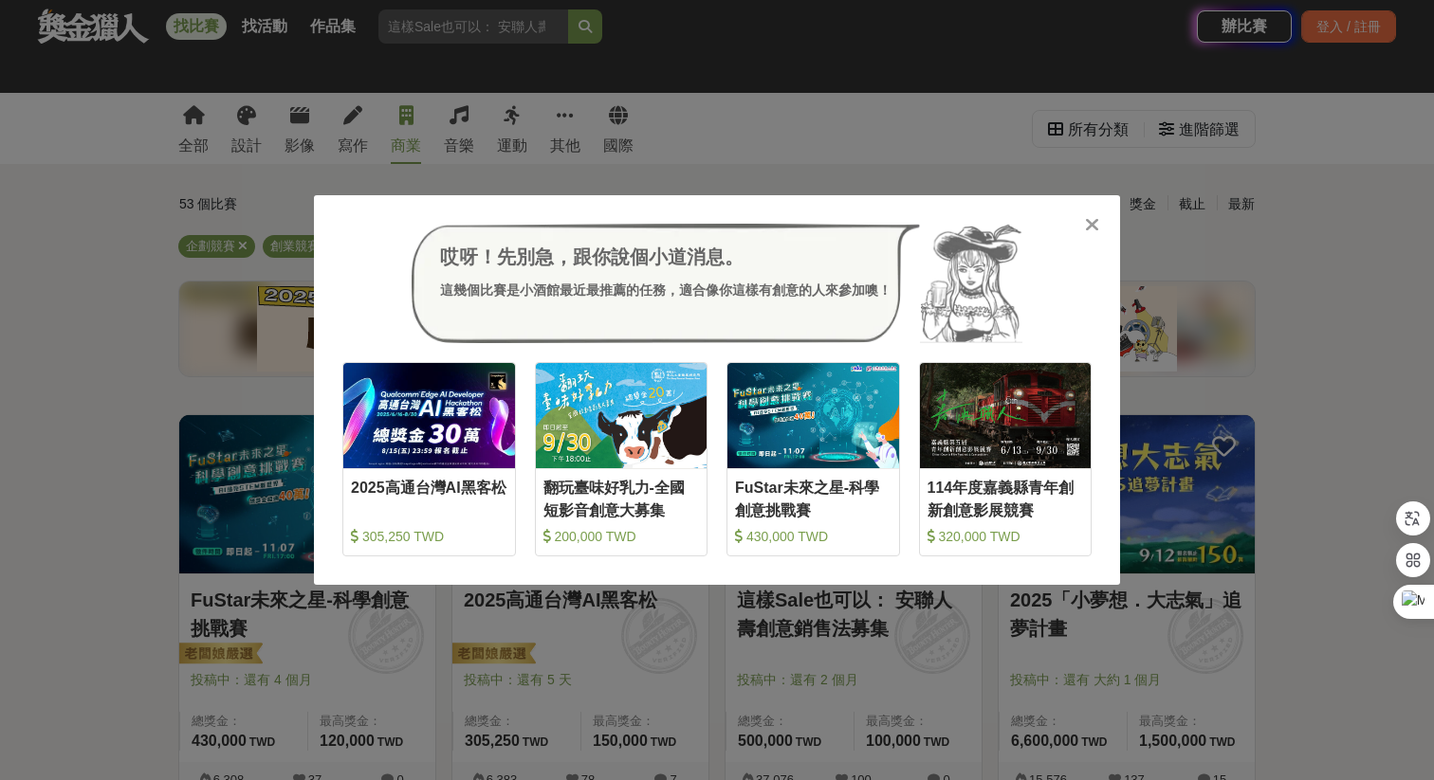
scroll to position [5024, 0]
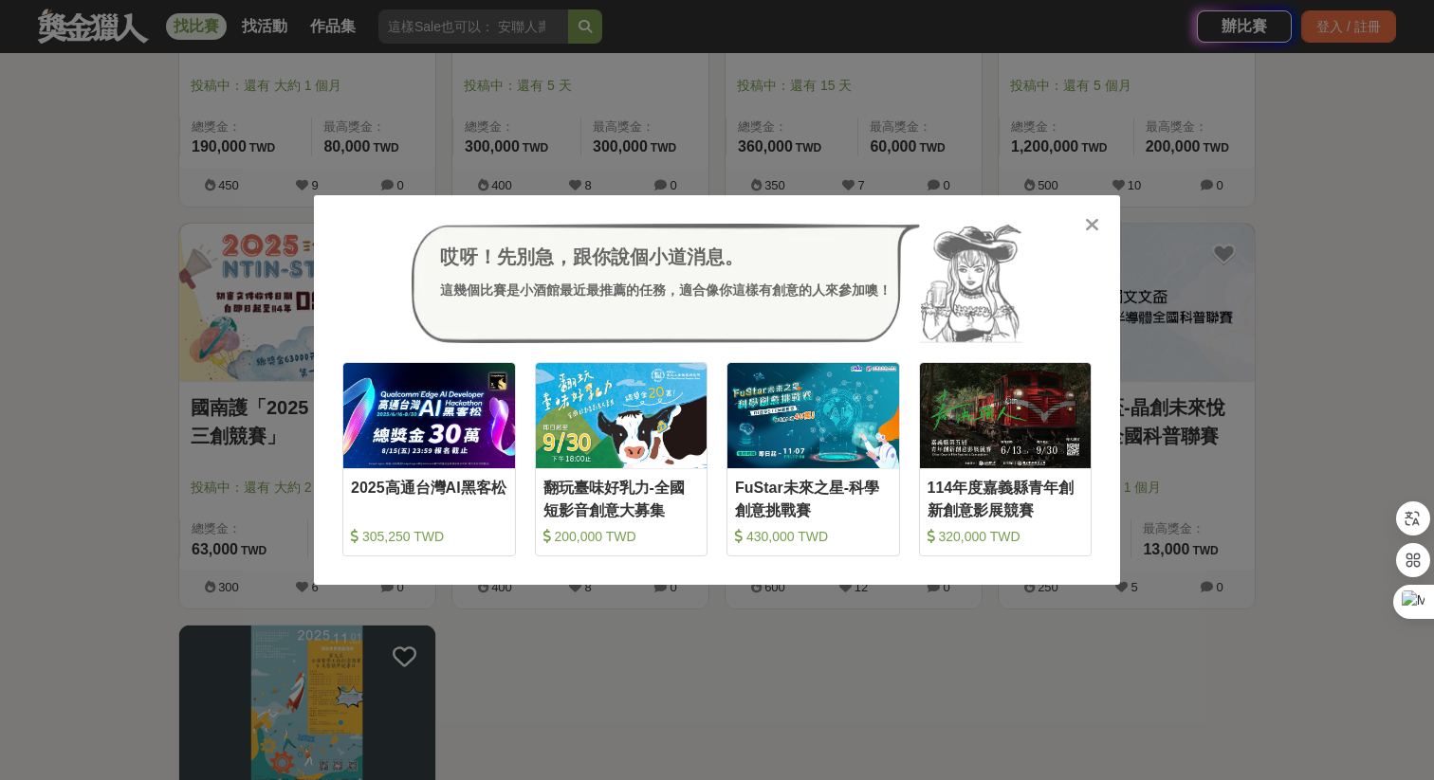
click at [1091, 223] on icon at bounding box center [1092, 224] width 14 height 19
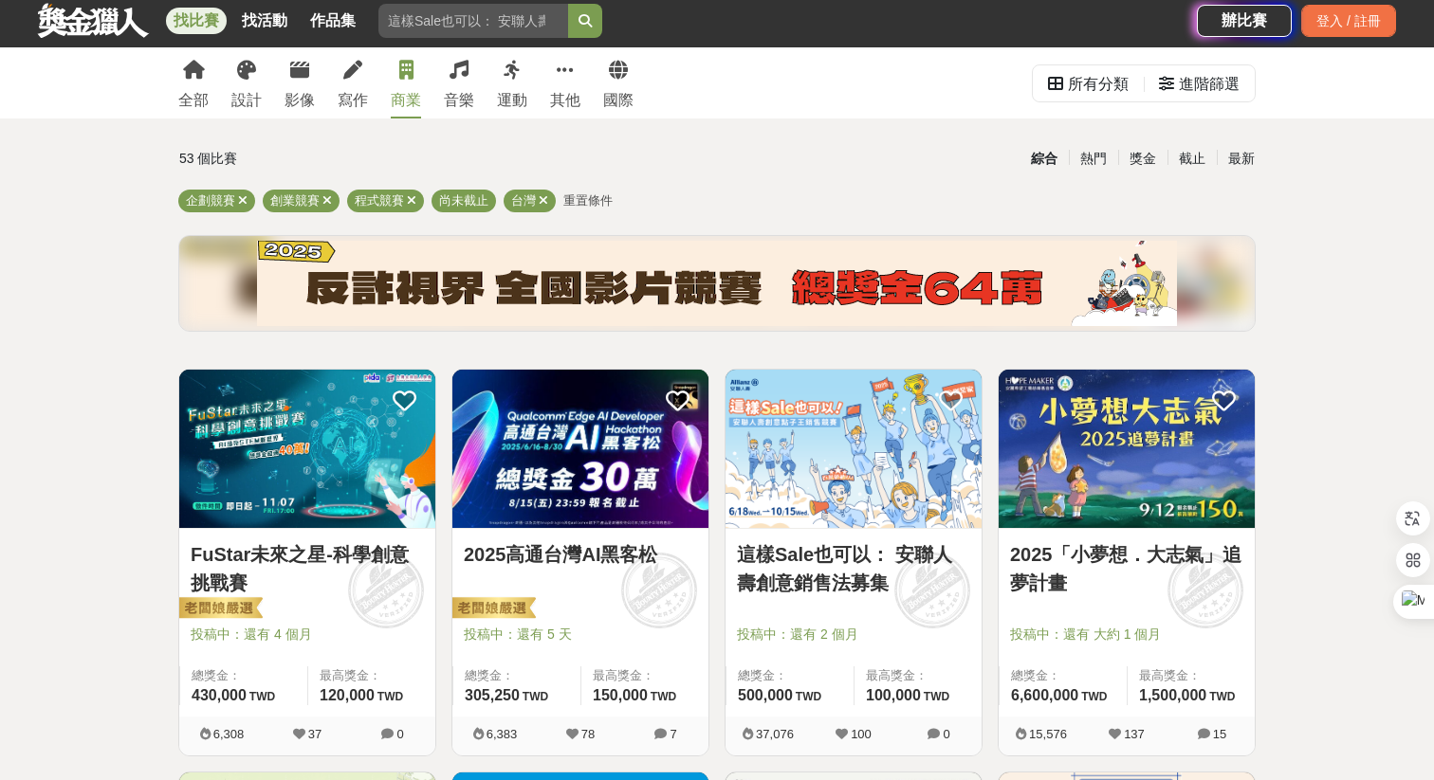
scroll to position [0, 0]
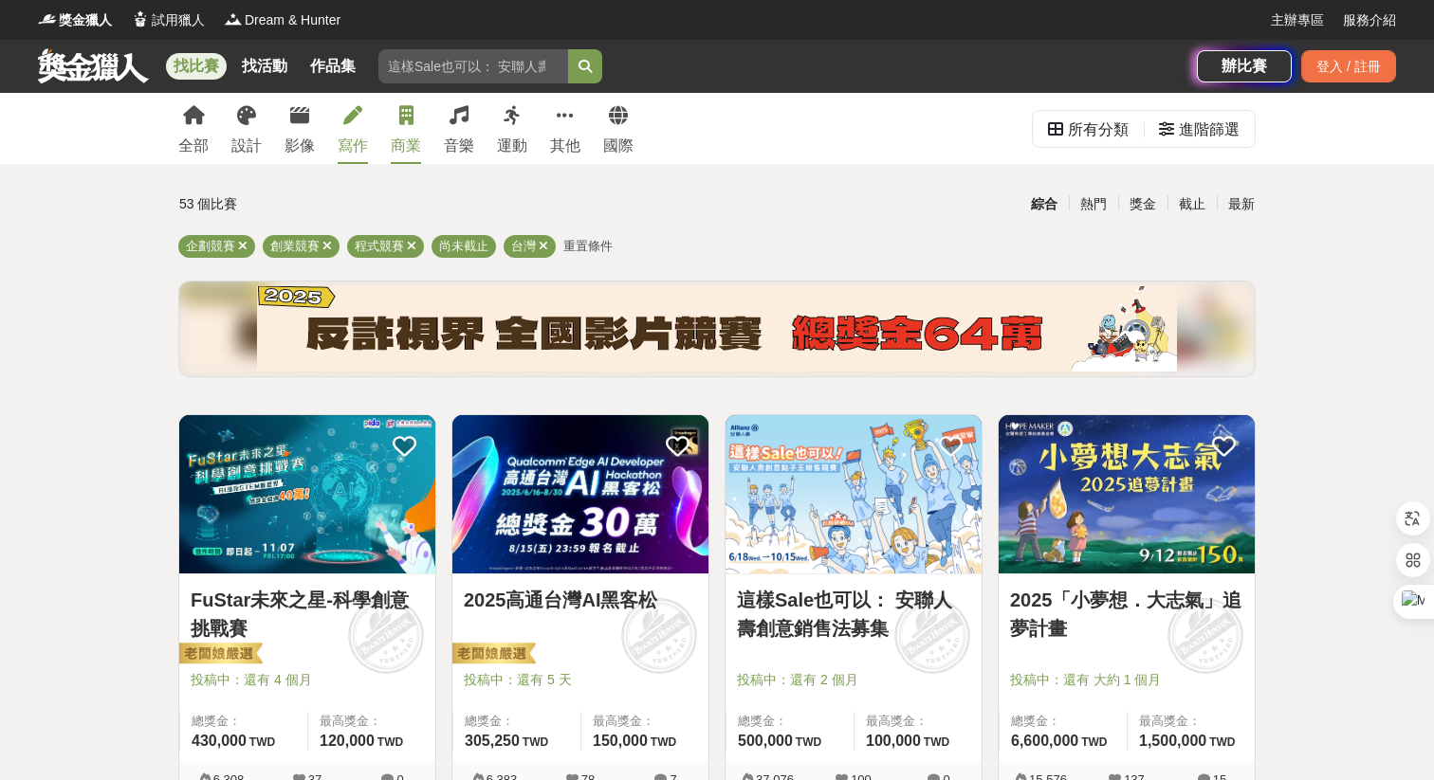
click at [348, 125] on link "寫作" at bounding box center [353, 128] width 30 height 71
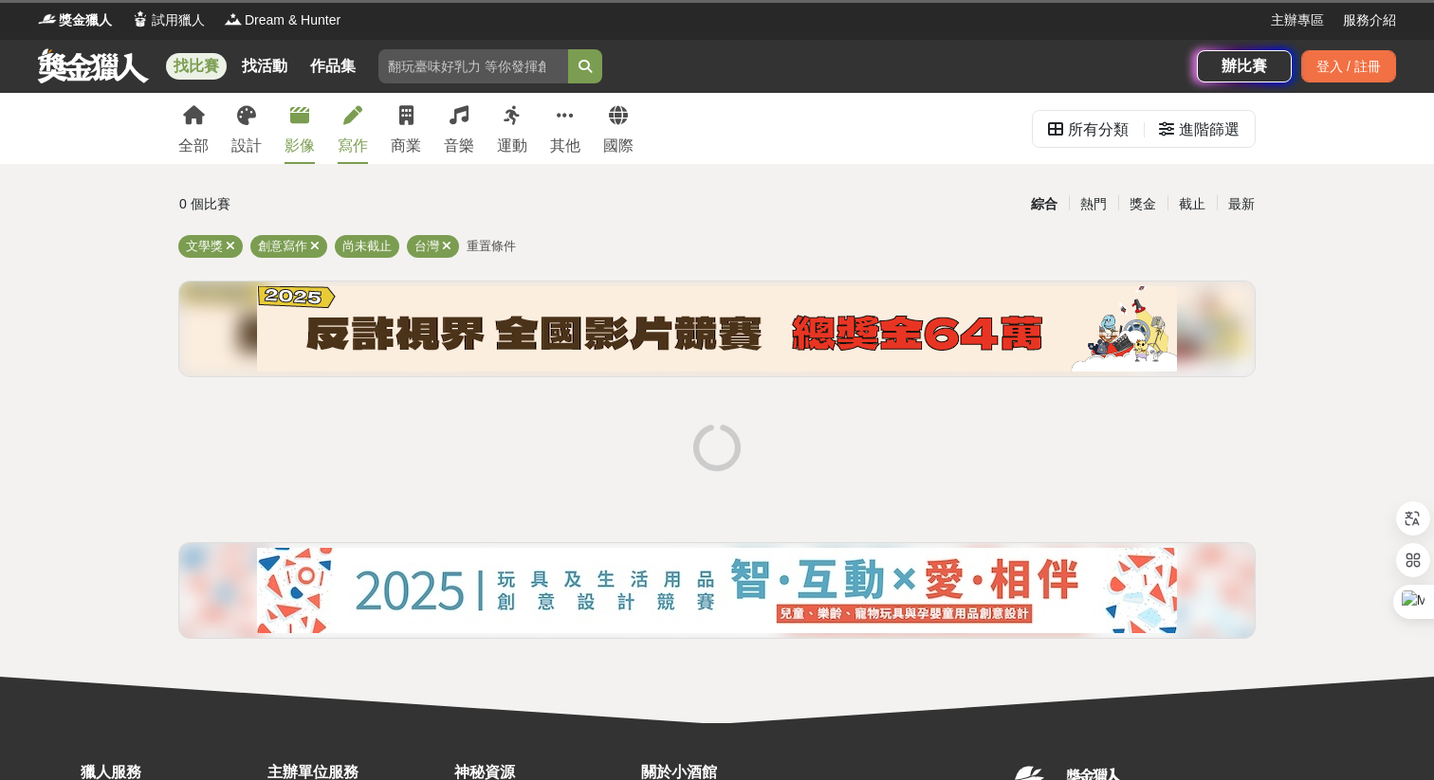
click at [306, 118] on icon at bounding box center [299, 115] width 19 height 19
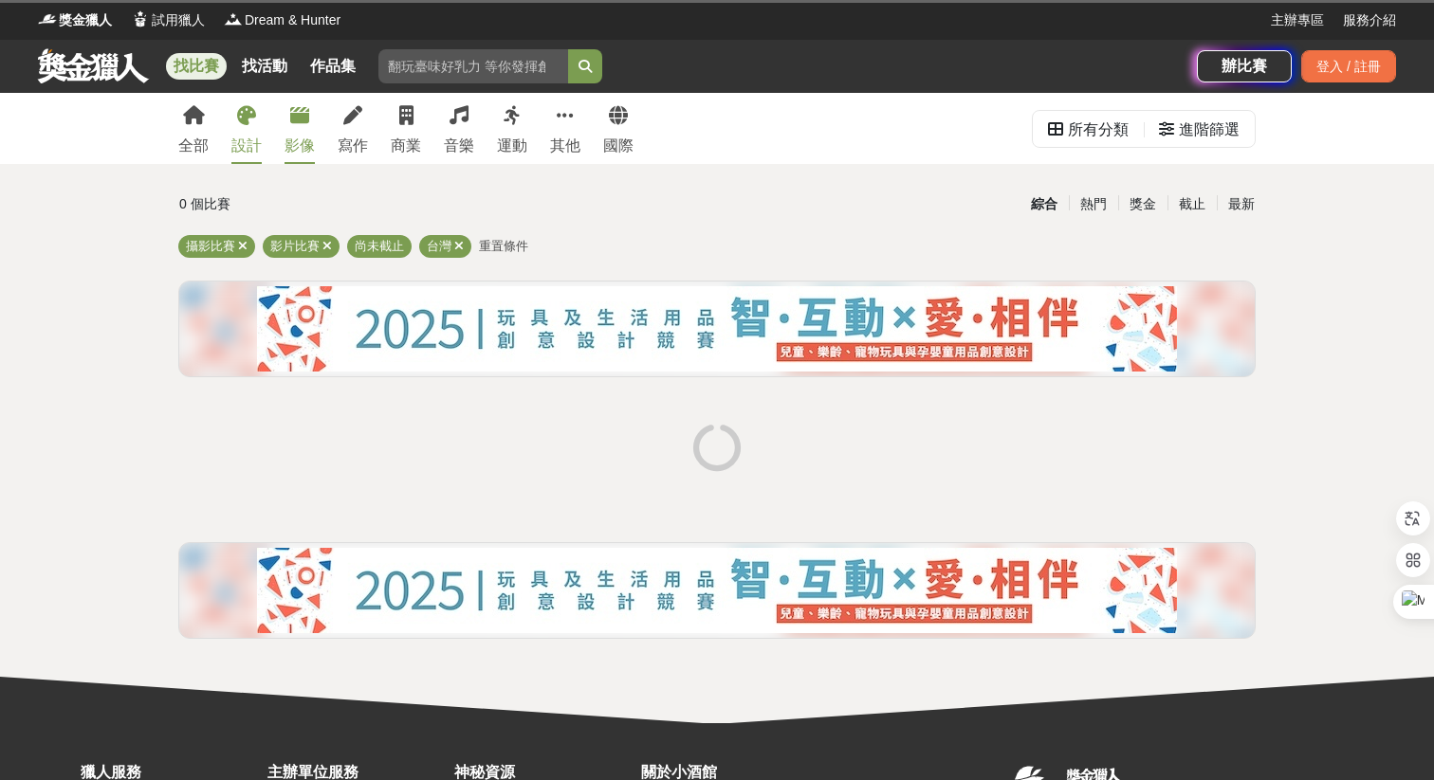
click at [247, 110] on icon at bounding box center [246, 115] width 19 height 19
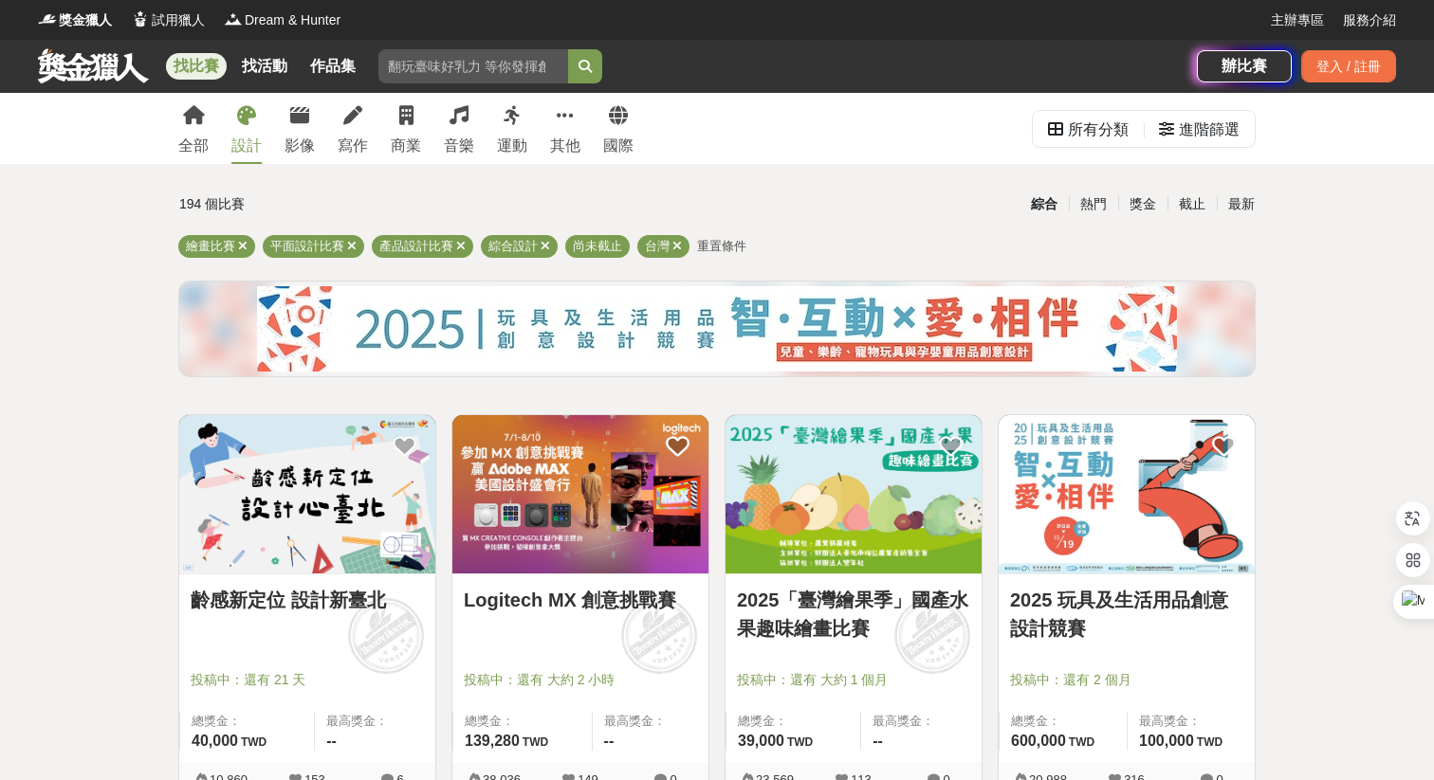
click at [1145, 521] on img at bounding box center [1127, 494] width 256 height 158
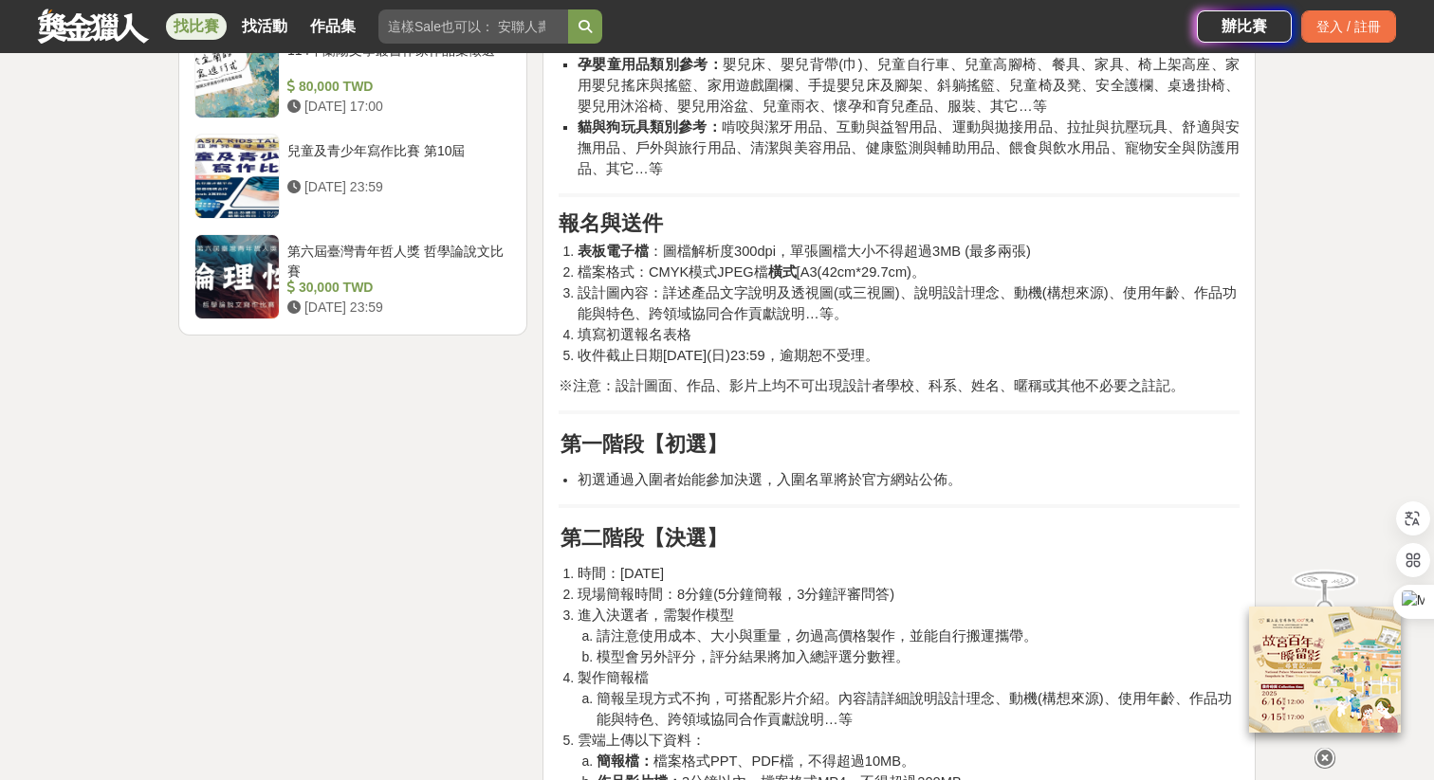
scroll to position [2513, 0]
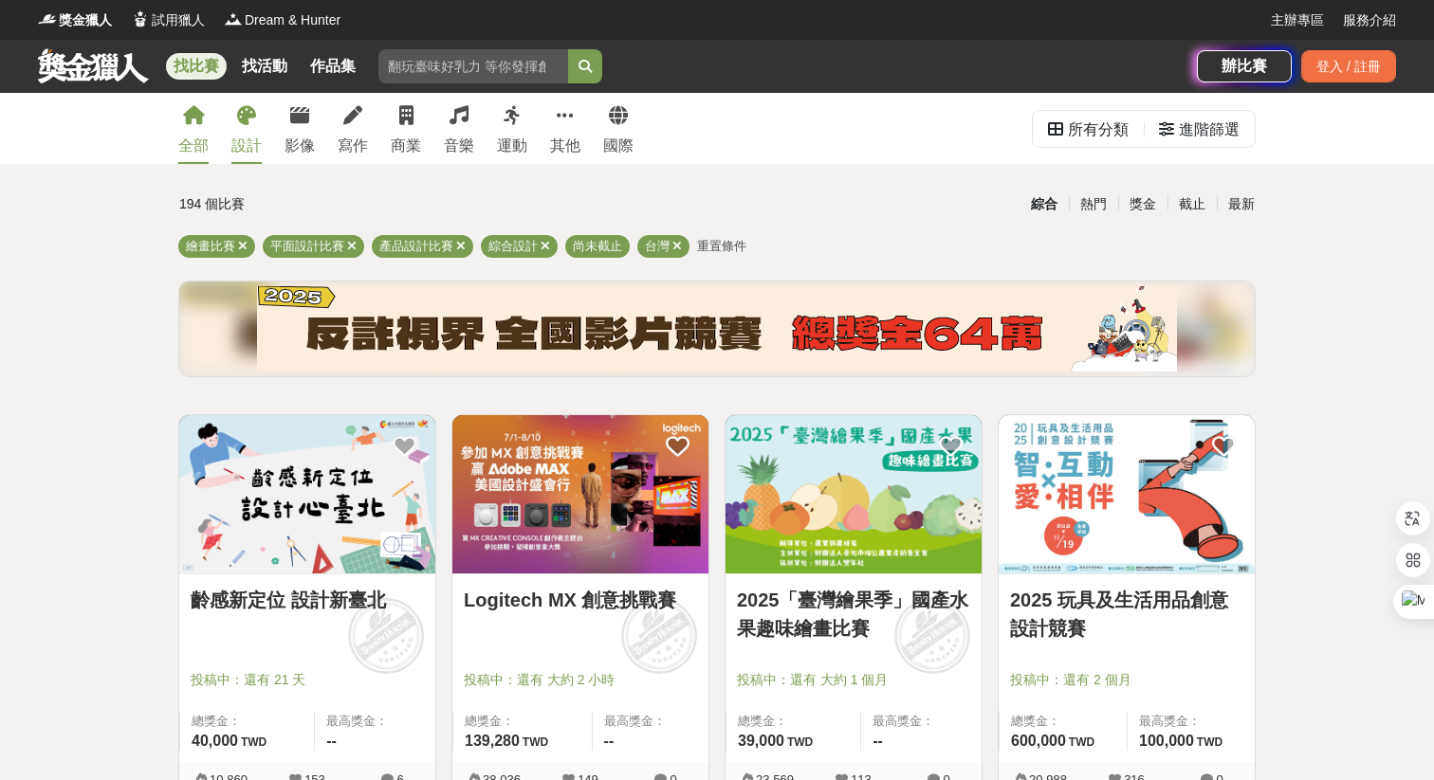
click at [203, 118] on icon at bounding box center [194, 115] width 22 height 19
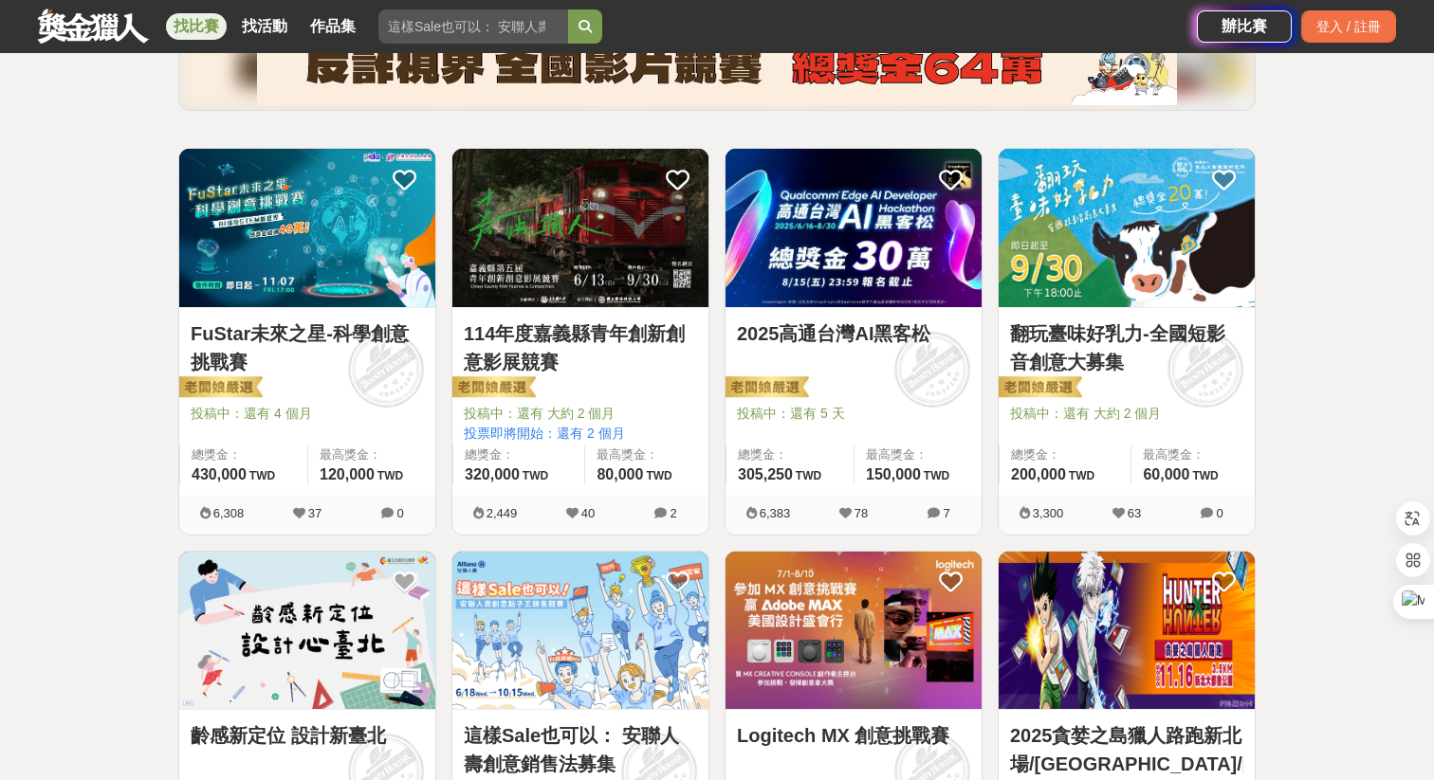
scroll to position [248, 0]
